Goal: Transaction & Acquisition: Purchase product/service

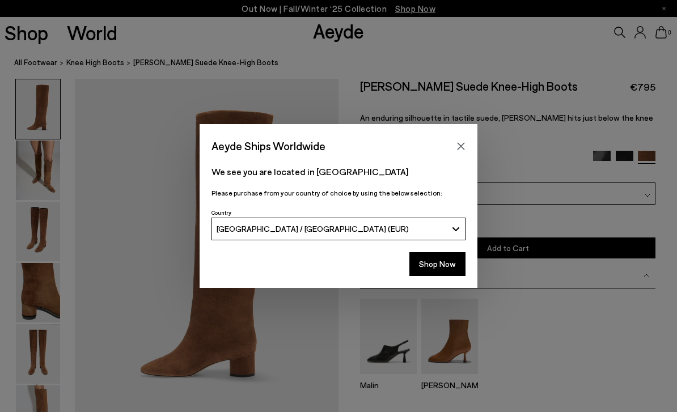
click at [467, 146] on button "Close" at bounding box center [460, 146] width 17 height 17
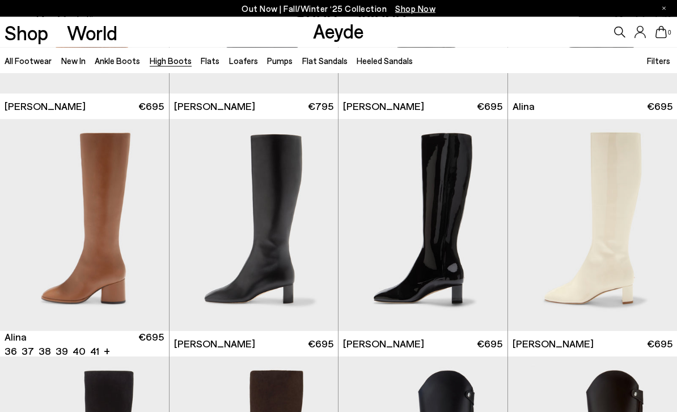
scroll to position [1380, 0]
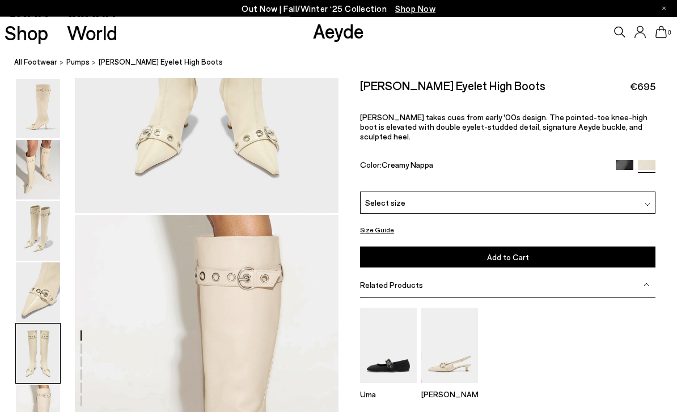
scroll to position [1631, 0]
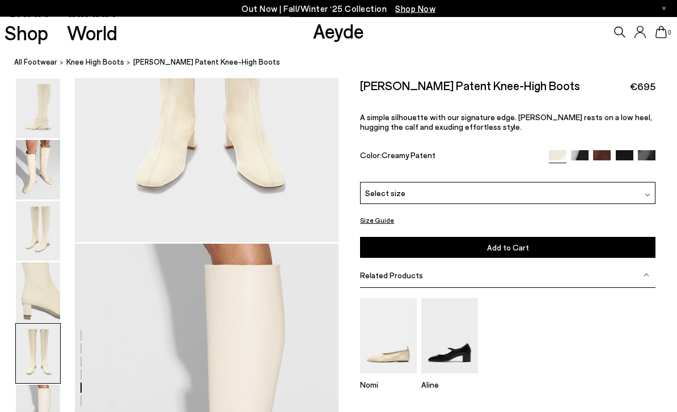
scroll to position [1577, 0]
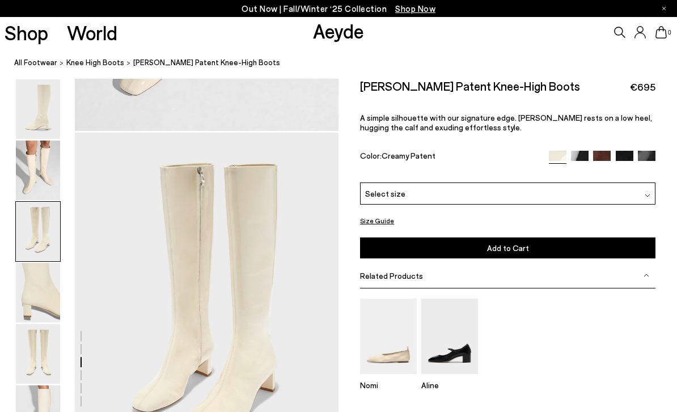
scroll to position [707, 0]
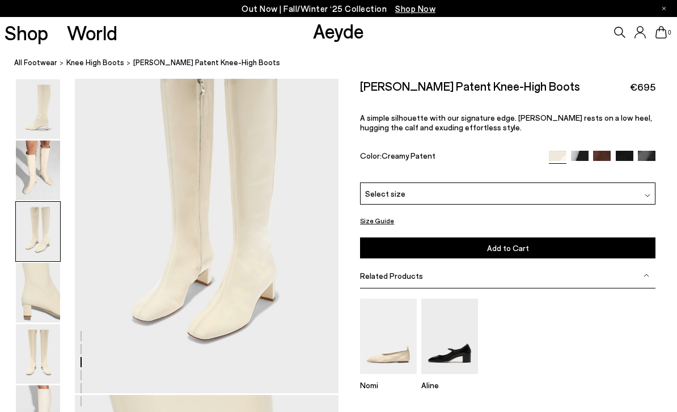
click at [33, 145] on img at bounding box center [38, 170] width 44 height 59
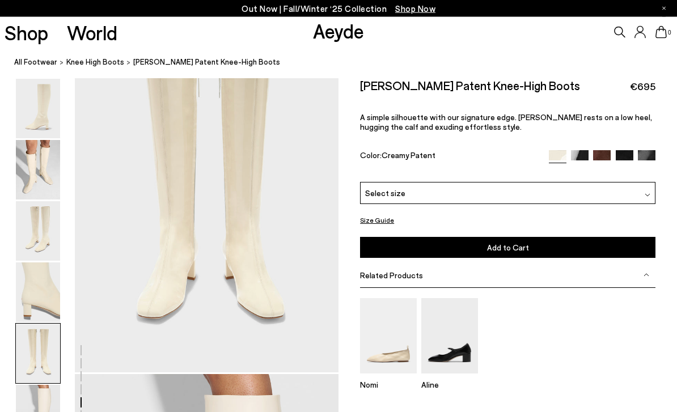
scroll to position [1413, 0]
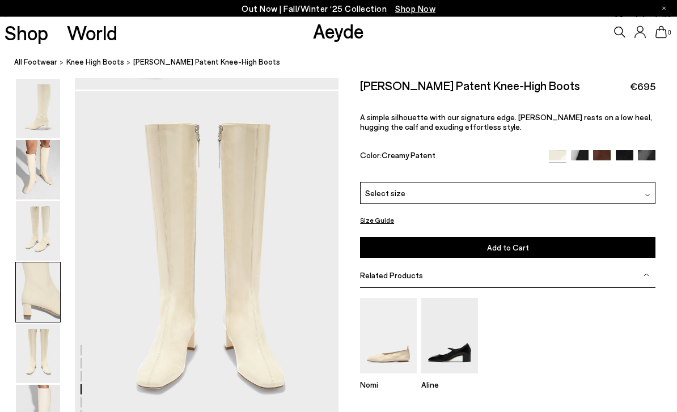
click at [50, 411] on img at bounding box center [38, 414] width 44 height 59
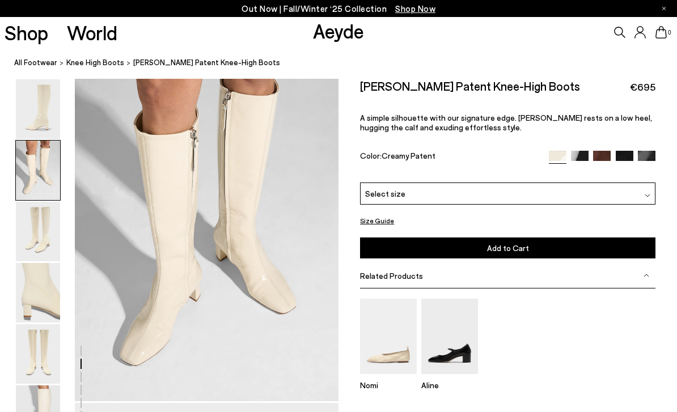
scroll to position [418, 0]
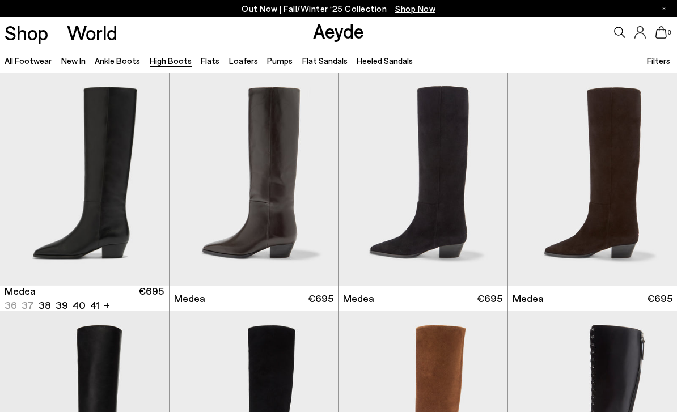
scroll to position [1380, 0]
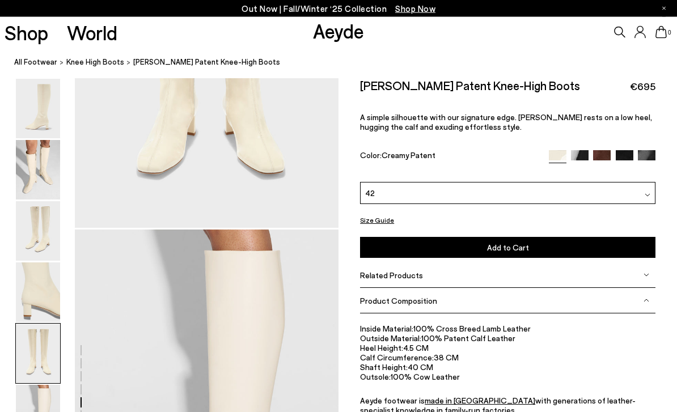
scroll to position [1413, 0]
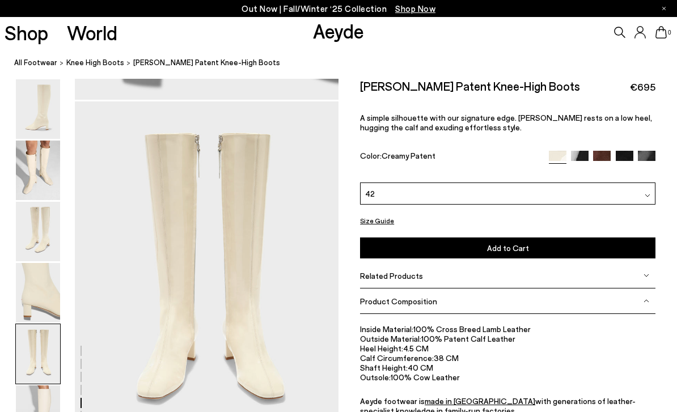
click at [28, 411] on img at bounding box center [38, 414] width 44 height 59
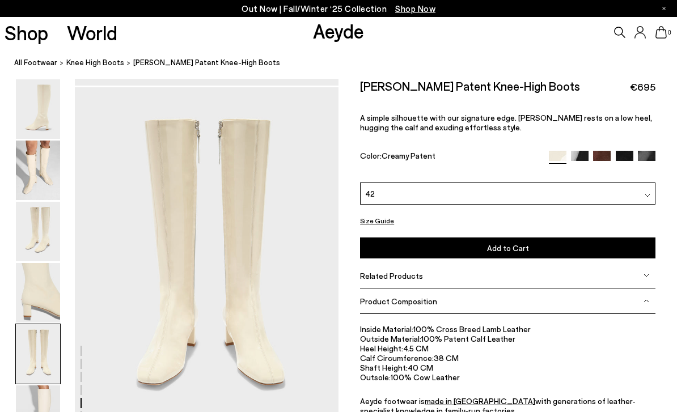
scroll to position [1405, 0]
